Goal: Information Seeking & Learning: Find specific fact

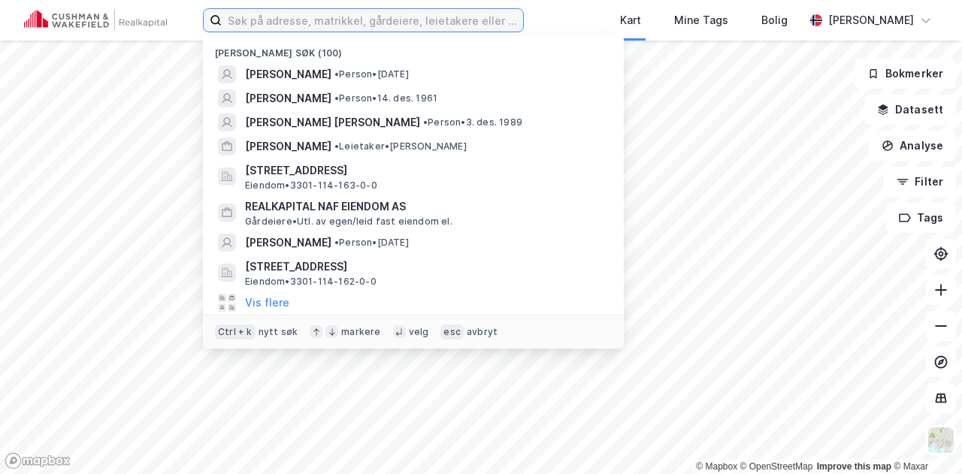
click at [475, 17] on input at bounding box center [372, 20] width 301 height 23
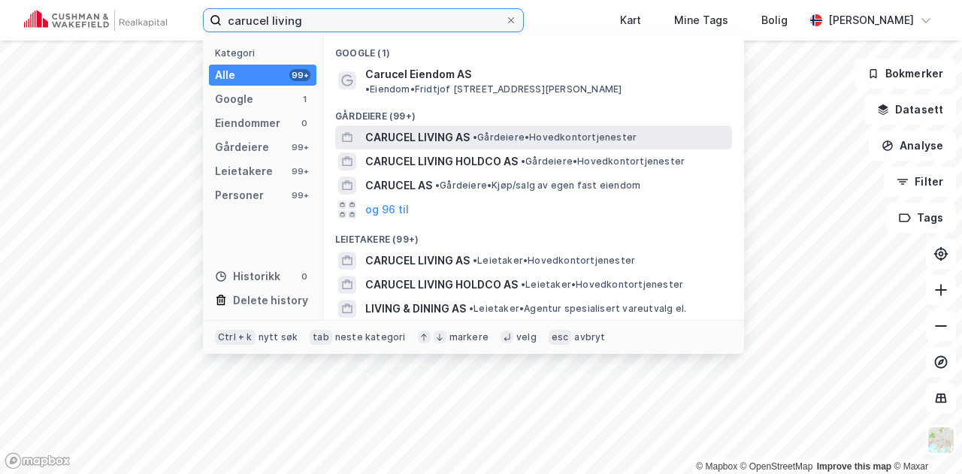
type input "carucel living"
click at [437, 129] on span "CARUCEL LIVING AS" at bounding box center [417, 138] width 104 height 18
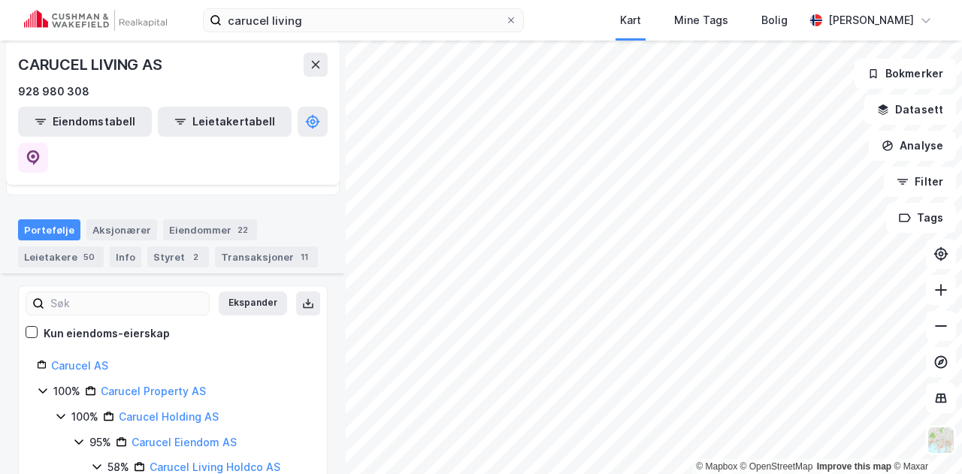
scroll to position [92, 0]
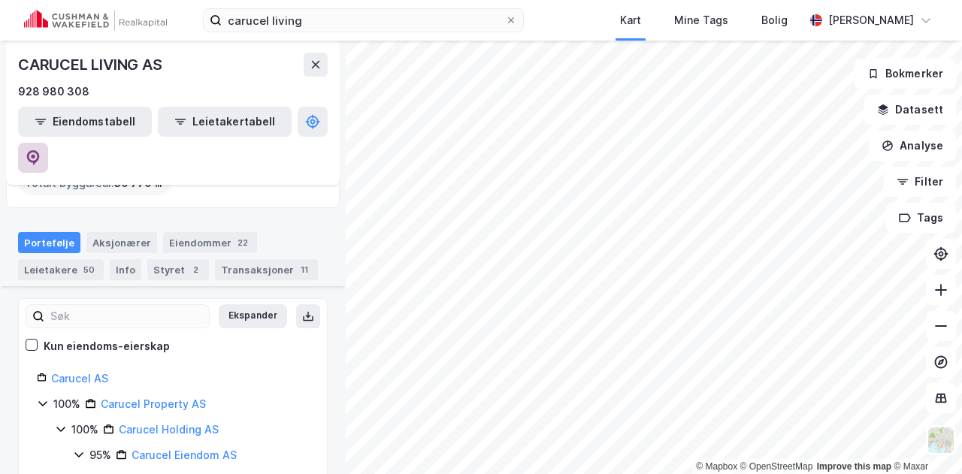
click at [35, 154] on icon at bounding box center [33, 156] width 5 height 5
